Goal: Information Seeking & Learning: Compare options

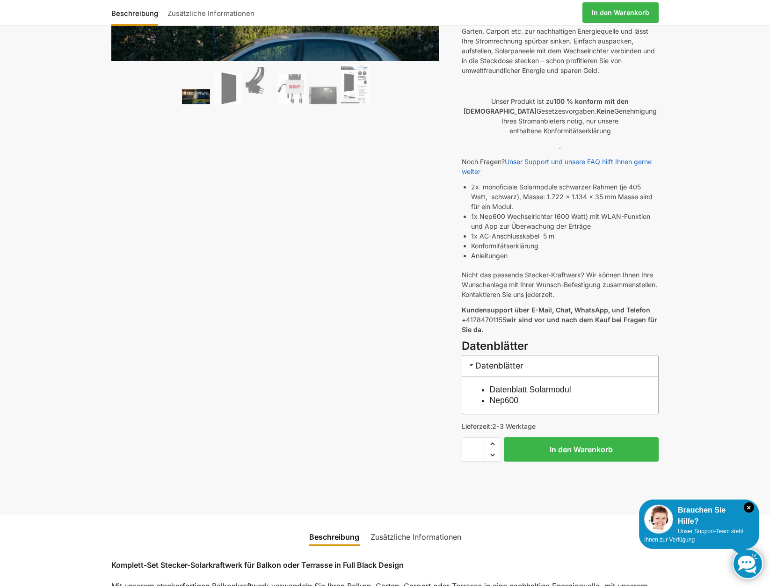
scroll to position [234, 0]
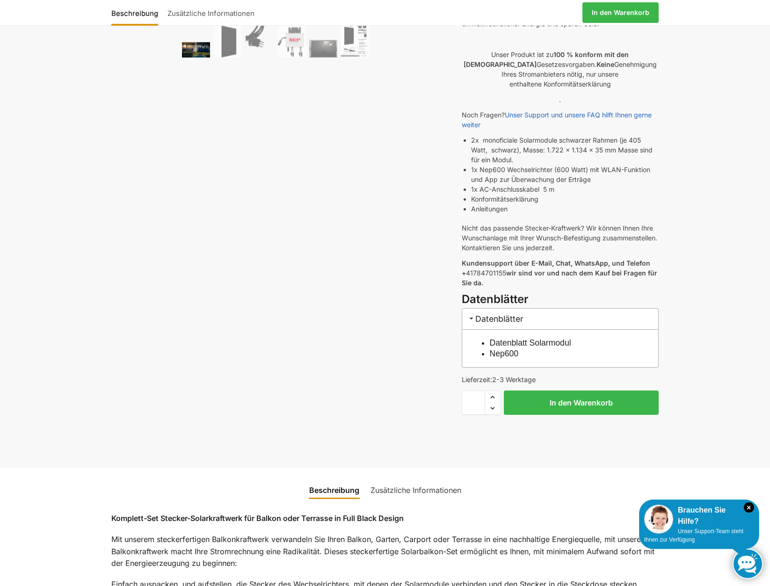
click at [546, 338] on link "Datenblatt Solarmodul" at bounding box center [530, 342] width 81 height 9
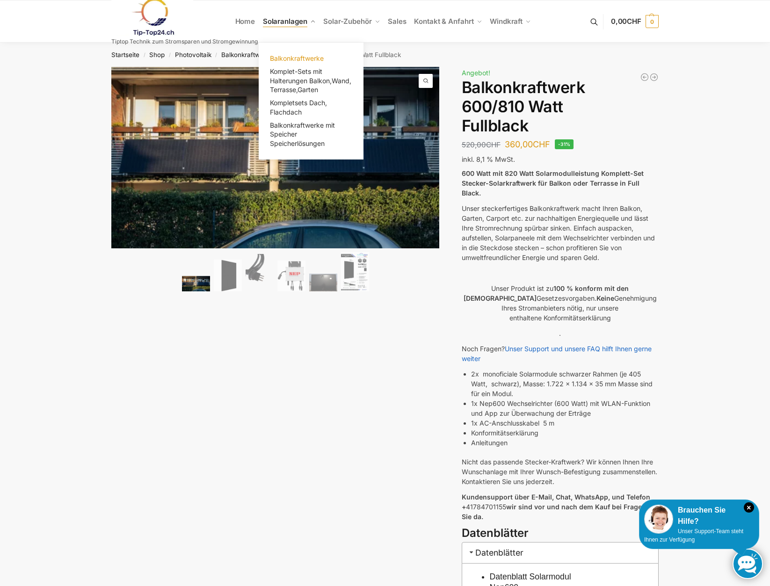
click at [308, 57] on span "Balkonkraftwerke" at bounding box center [297, 58] width 54 height 8
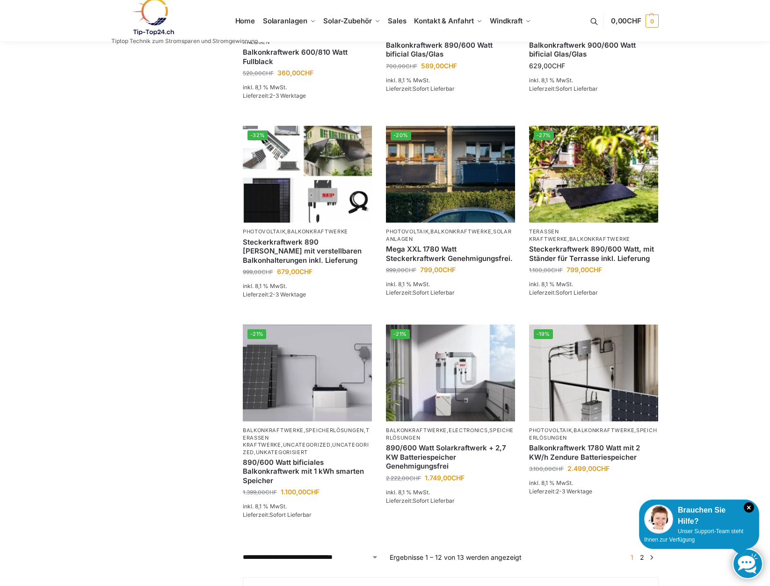
scroll to position [655, 0]
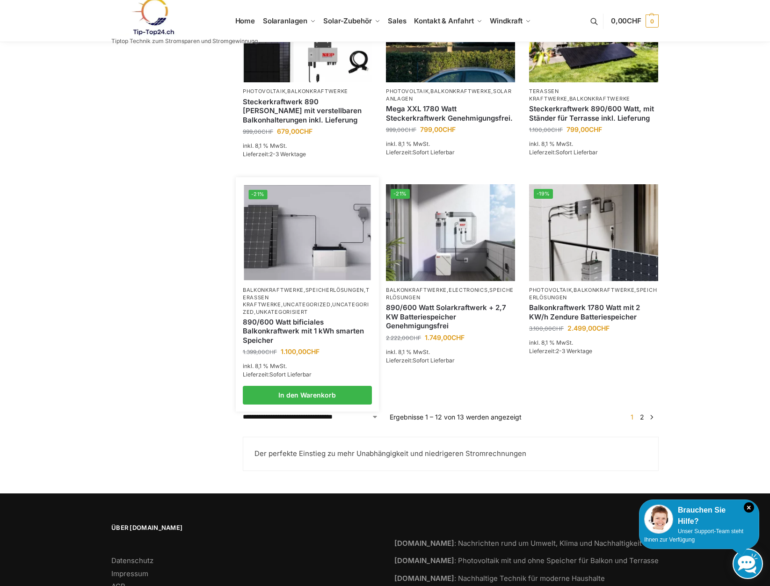
click at [296, 307] on link "Terassen Kraftwerke" at bounding box center [306, 297] width 127 height 21
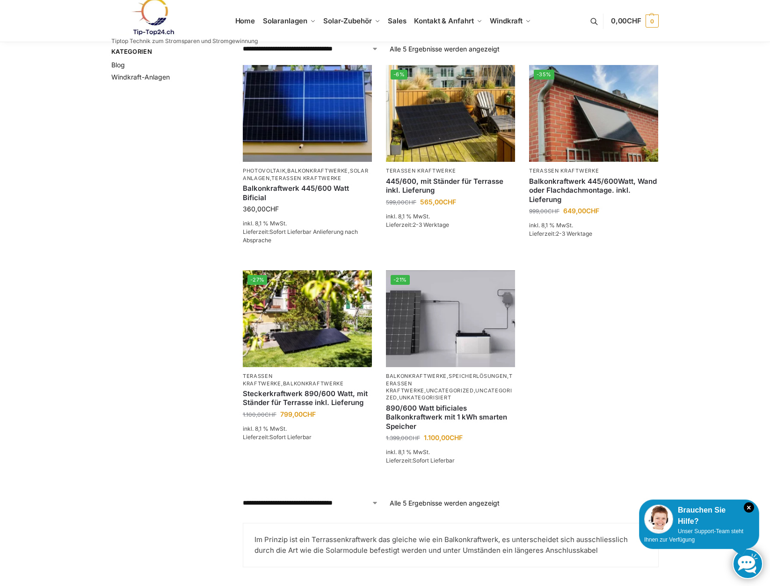
scroll to position [281, 0]
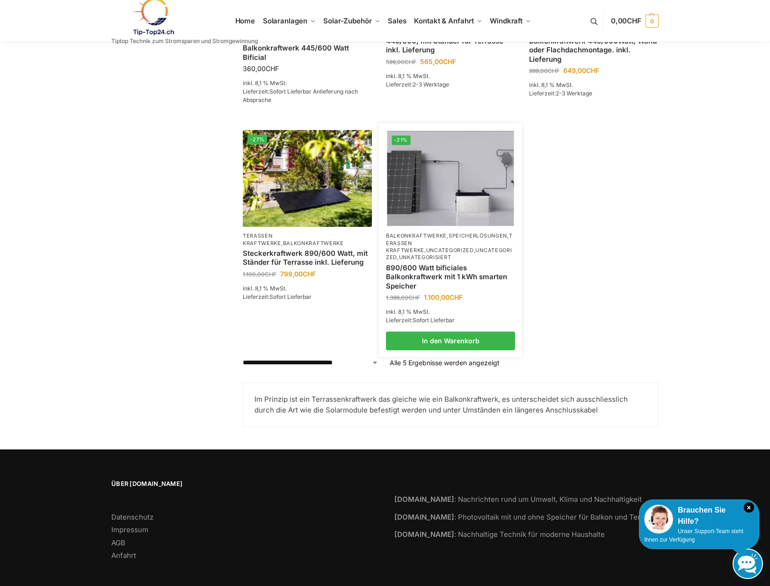
click at [444, 236] on link "Balkonkraftwerke" at bounding box center [416, 236] width 61 height 7
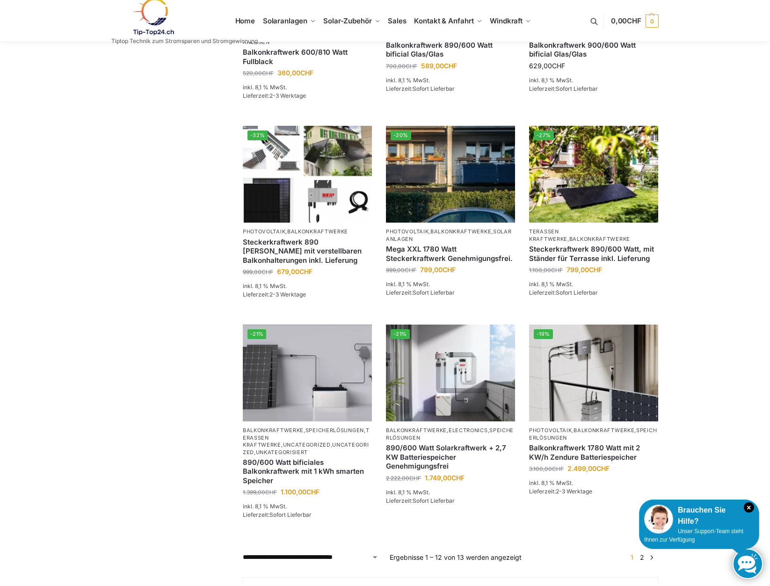
scroll to position [655, 0]
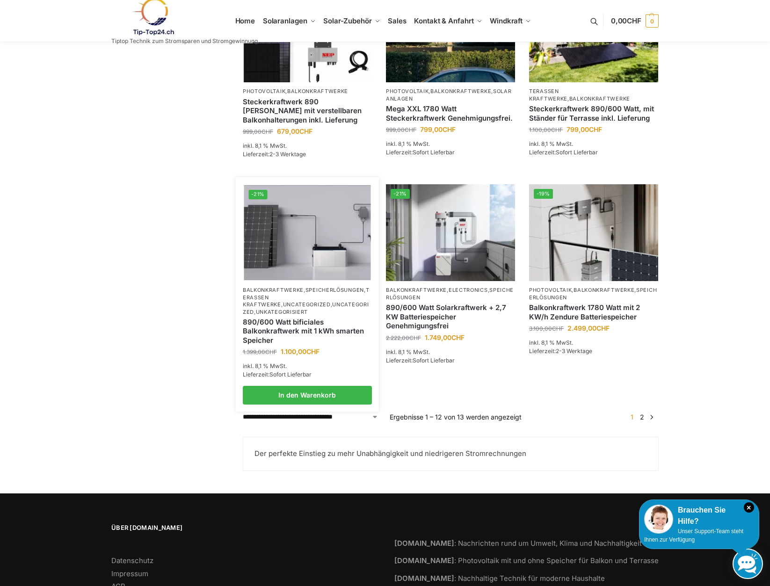
click at [269, 330] on link "890/600 Watt bificiales Balkonkraftwerk mit 1 kWh smarten Speicher" at bounding box center [307, 332] width 129 height 28
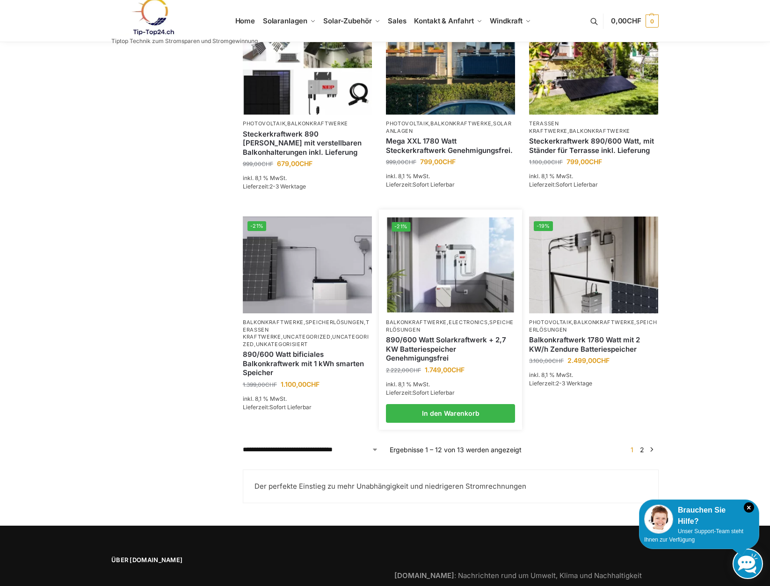
click at [418, 306] on img at bounding box center [450, 265] width 127 height 95
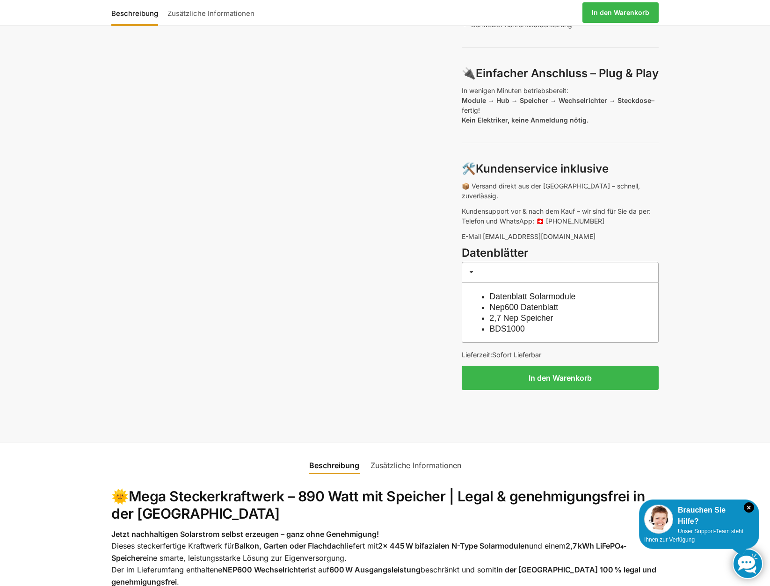
scroll to position [702, 0]
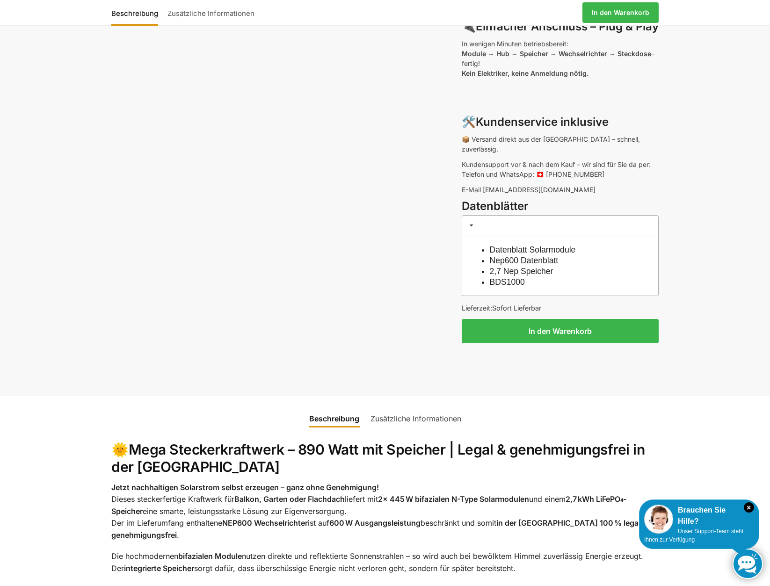
click at [527, 245] on link "Datenblatt Solarmodule" at bounding box center [533, 249] width 86 height 9
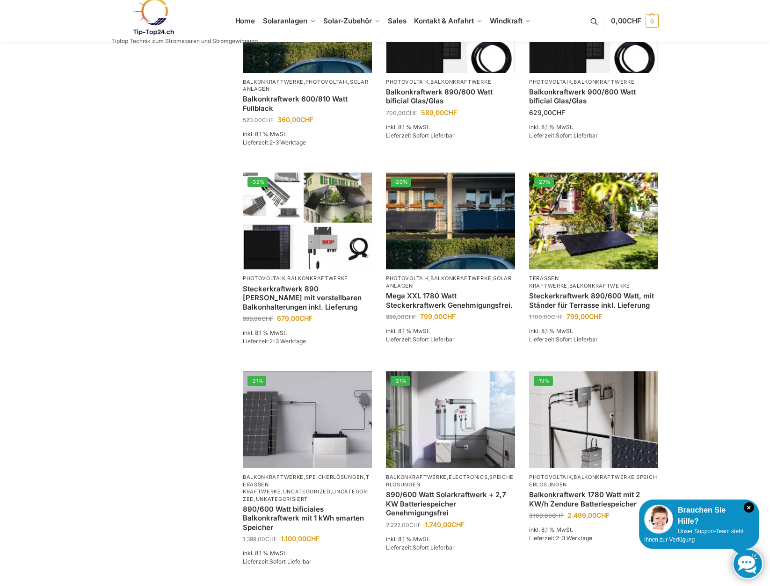
scroll to position [562, 0]
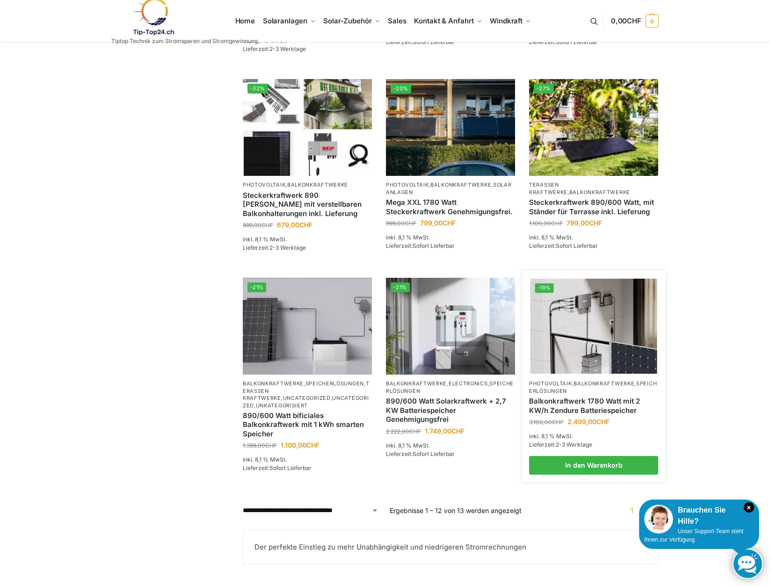
click at [590, 321] on img at bounding box center [594, 326] width 127 height 95
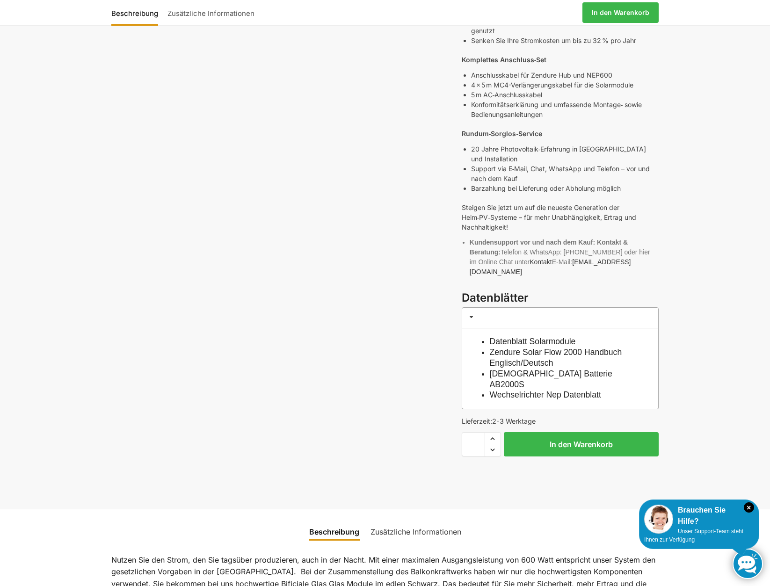
scroll to position [515, 0]
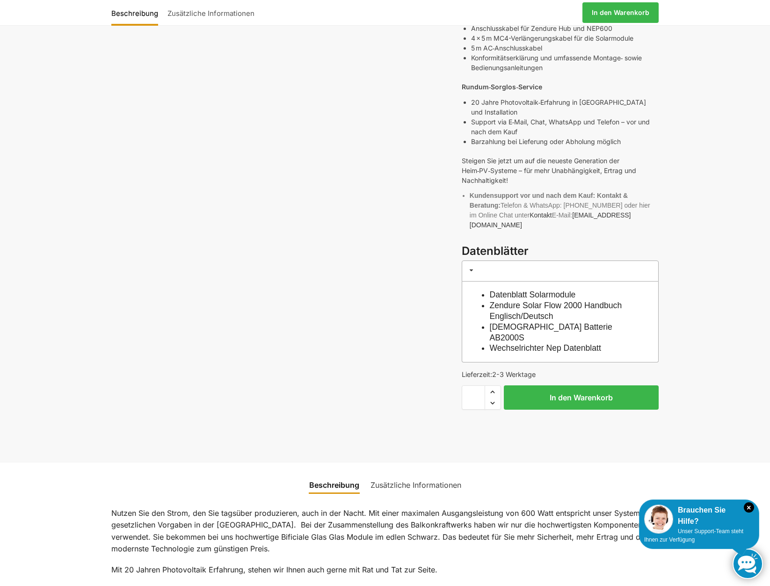
click at [560, 290] on link "Datenblatt Solarmodule" at bounding box center [533, 294] width 86 height 9
